Goal: Find specific page/section: Find specific page/section

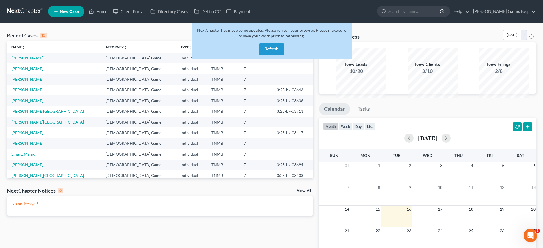
click at [268, 55] on button "Refresh" at bounding box center [271, 48] width 25 height 11
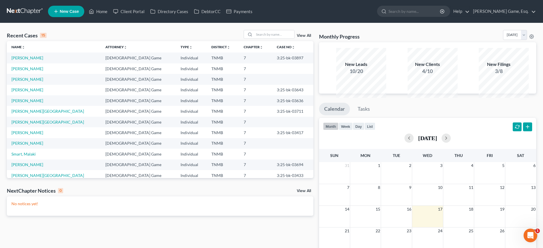
click at [271, 37] on div "Recent Cases 15 View All Name unfold_more expand_more expand_less Attorney unfo…" at bounding box center [271, 165] width 543 height 285
click at [271, 38] on input "search" at bounding box center [274, 34] width 40 height 8
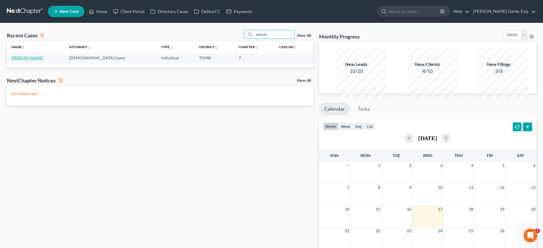
type input "mancin"
click at [36, 60] on link "Mancino, Regina" at bounding box center [27, 57] width 32 height 5
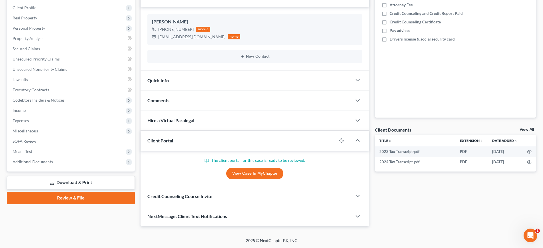
scroll to position [168, 0]
click at [260, 168] on link "View Case in MyChapter" at bounding box center [254, 173] width 57 height 11
